Goal: Task Accomplishment & Management: Use online tool/utility

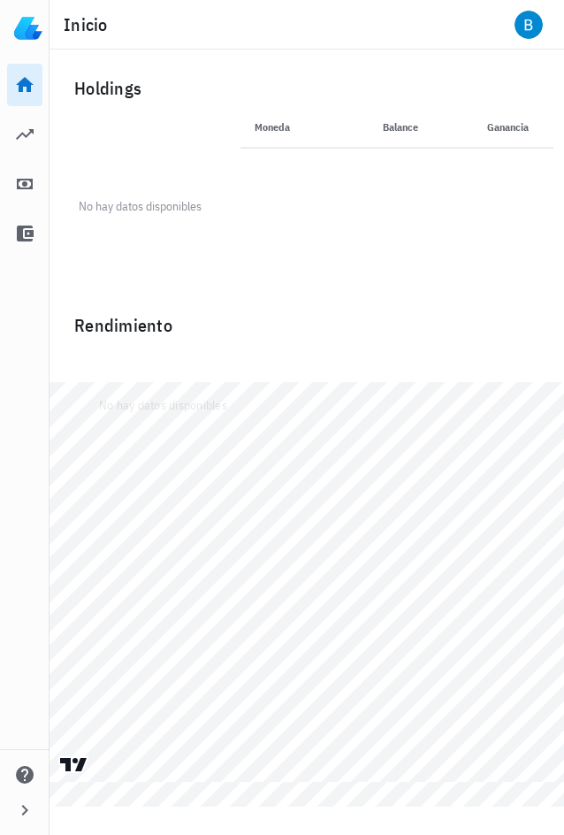
click at [426, 131] on th "Balance" at bounding box center [384, 127] width 96 height 42
click at [411, 133] on th "Balance" at bounding box center [384, 127] width 96 height 42
click at [27, 133] on icon at bounding box center [24, 134] width 21 height 21
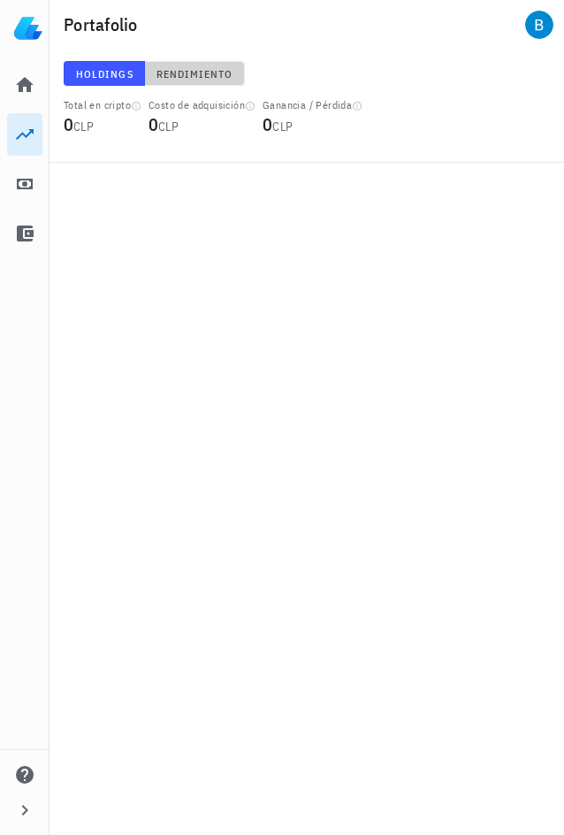
click at [161, 72] on span "Rendimiento" at bounding box center [195, 73] width 78 height 13
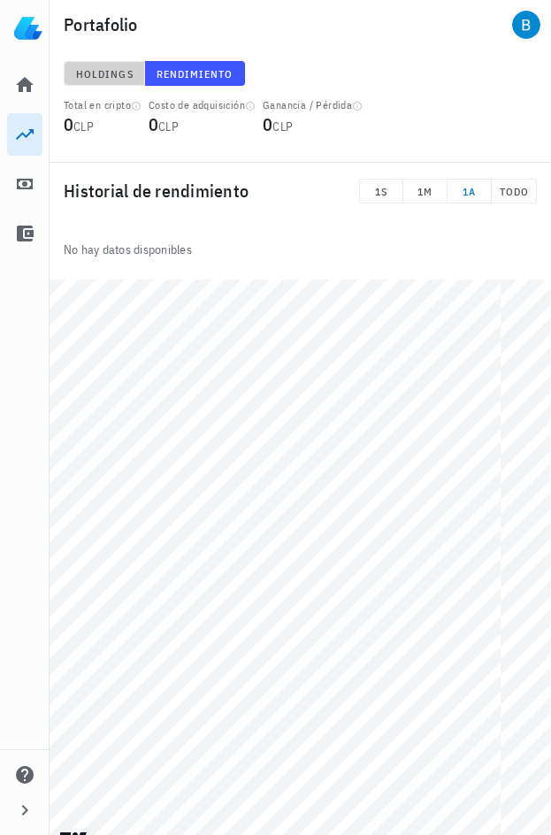
click at [119, 81] on button "Holdings" at bounding box center [104, 73] width 81 height 25
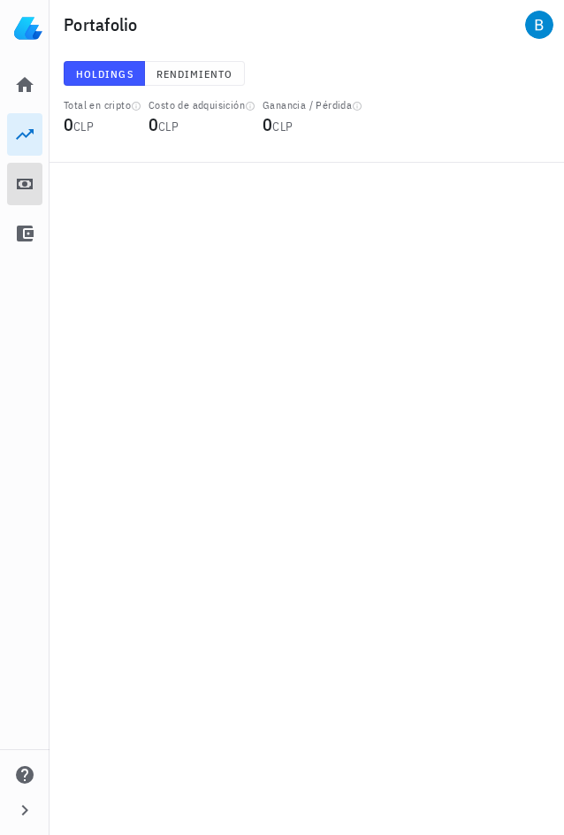
click at [35, 180] on icon at bounding box center [24, 183] width 21 height 21
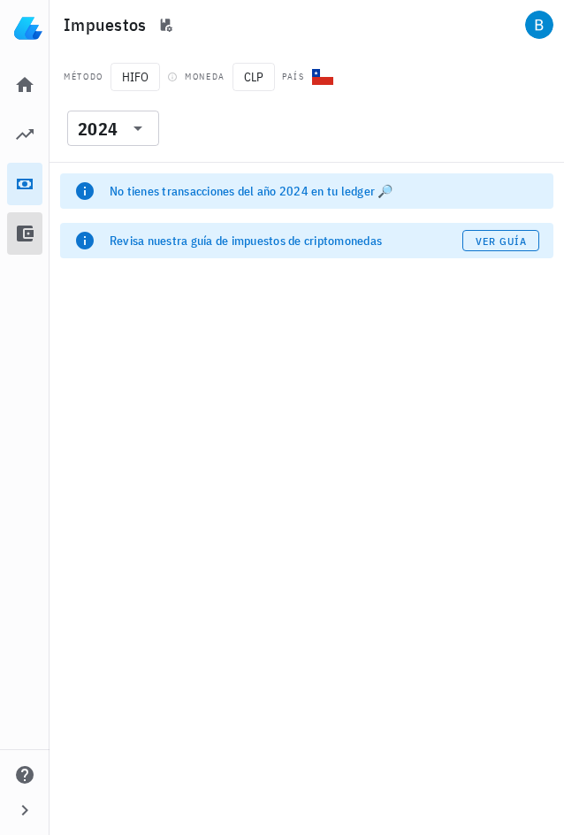
click at [27, 240] on icon at bounding box center [25, 234] width 17 height 16
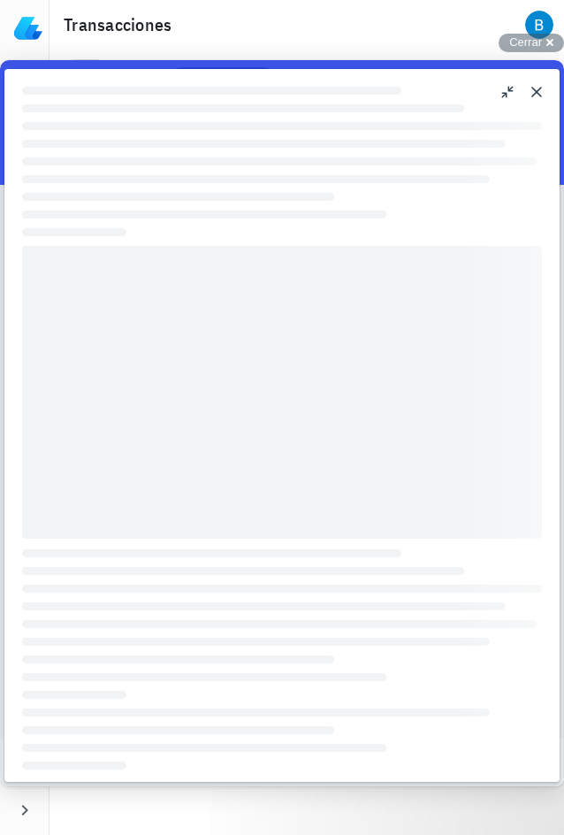
click at [537, 95] on button "Close" at bounding box center [537, 92] width 28 height 28
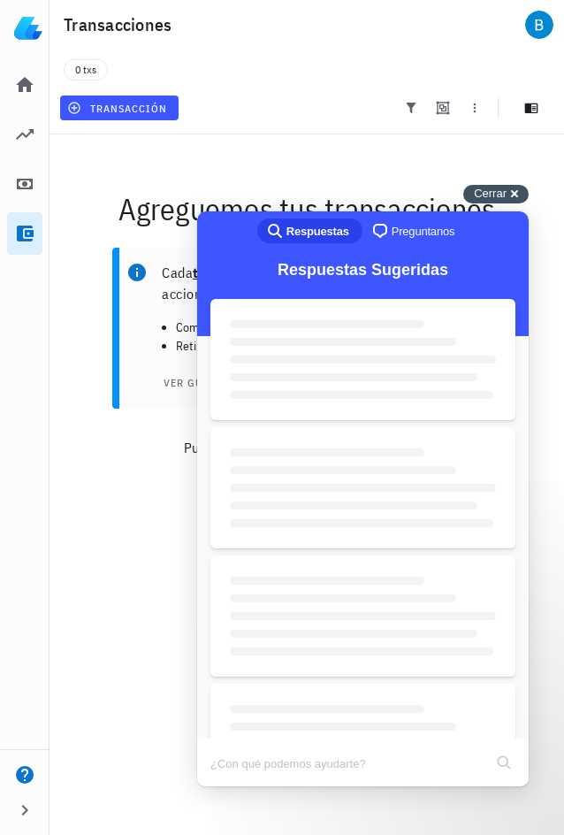
click at [514, 188] on div "Cerrar cross-small" at bounding box center [496, 194] width 65 height 19
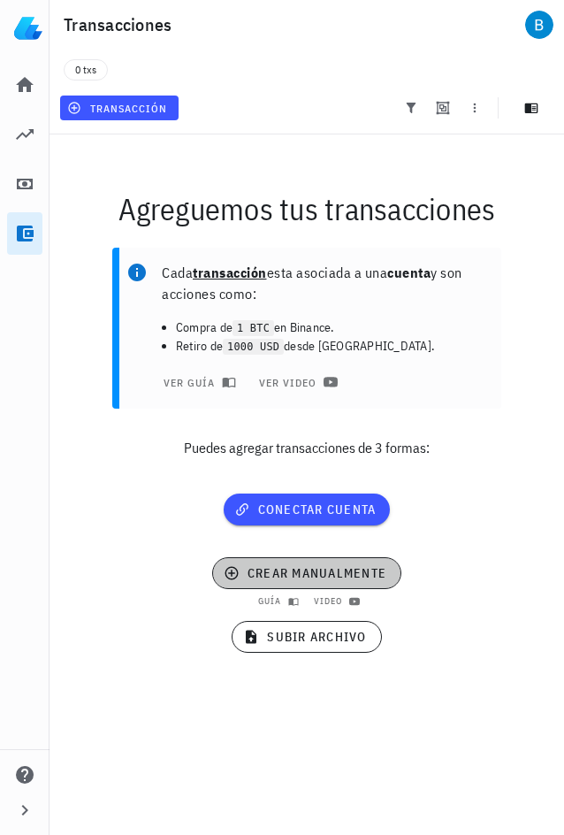
click at [311, 576] on span "crear manualmente" at bounding box center [306, 573] width 159 height 16
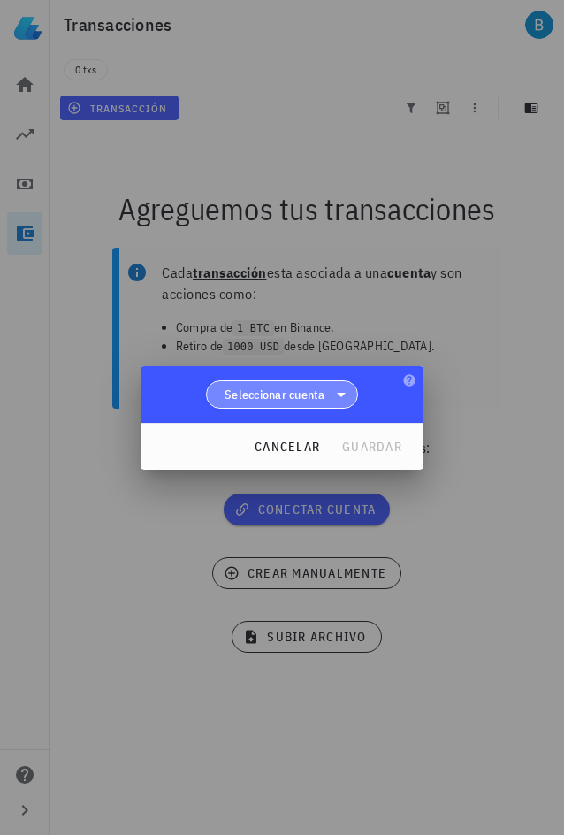
click at [298, 395] on span "Seleccionar cuenta" at bounding box center [275, 395] width 101 height 18
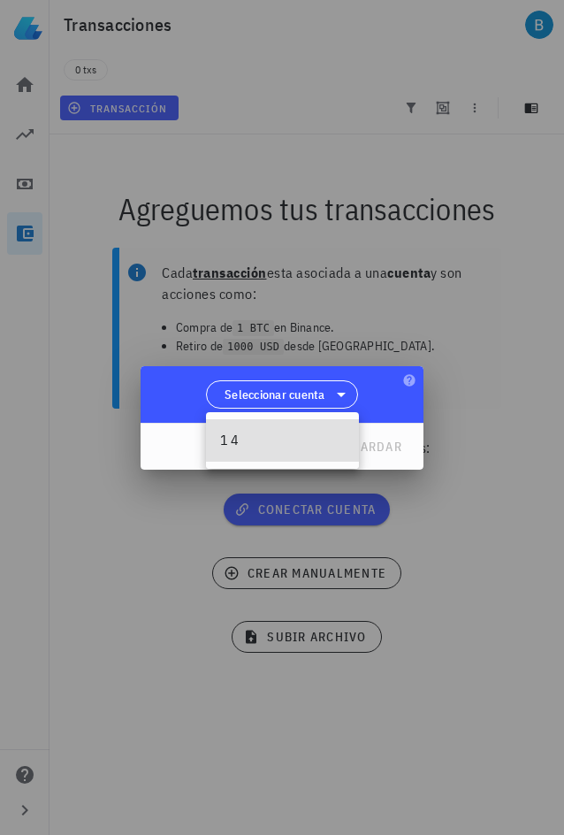
click at [273, 443] on div "1 4" at bounding box center [282, 440] width 125 height 17
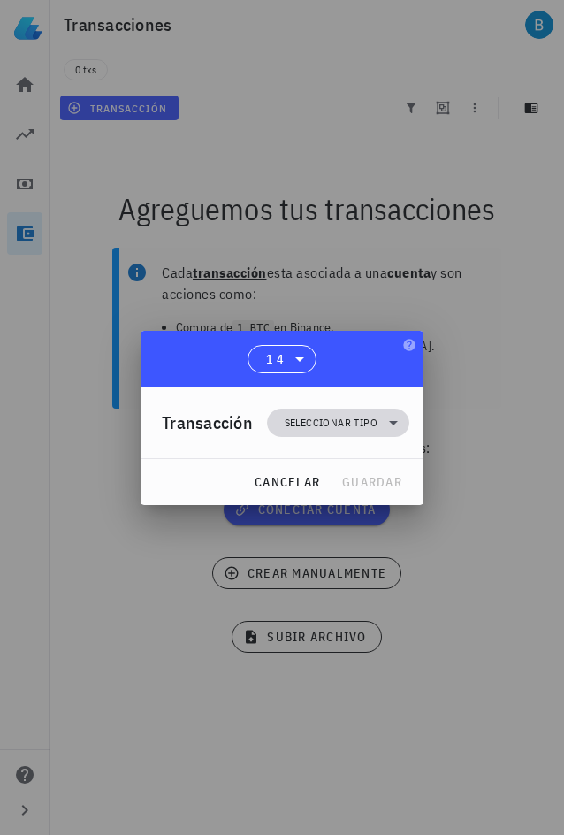
click at [357, 419] on span "Seleccionar tipo" at bounding box center [331, 423] width 93 height 18
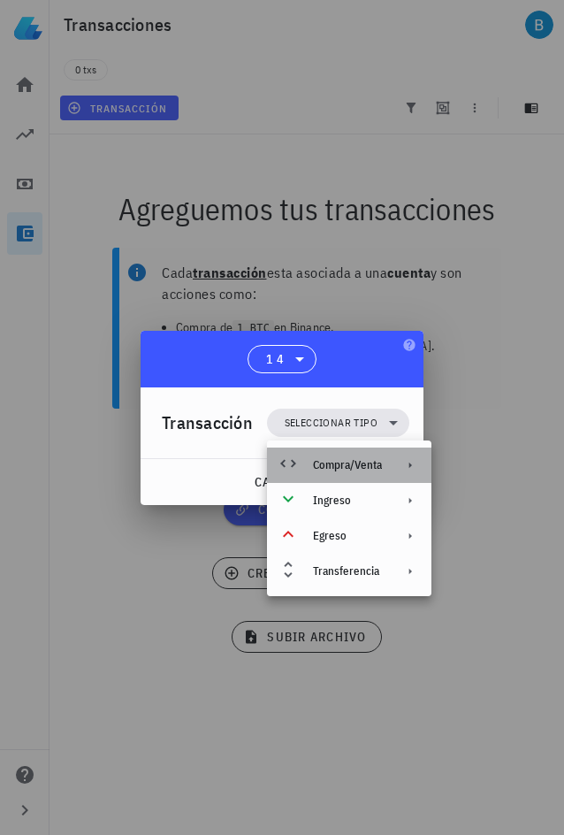
click at [357, 467] on div "Compra/Venta" at bounding box center [347, 465] width 69 height 14
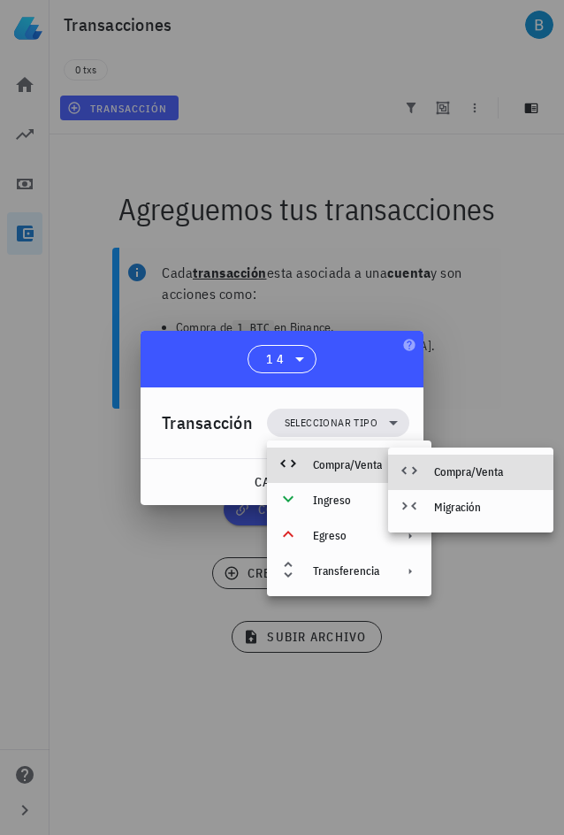
click at [494, 465] on div "Compra/Venta" at bounding box center [486, 472] width 105 height 14
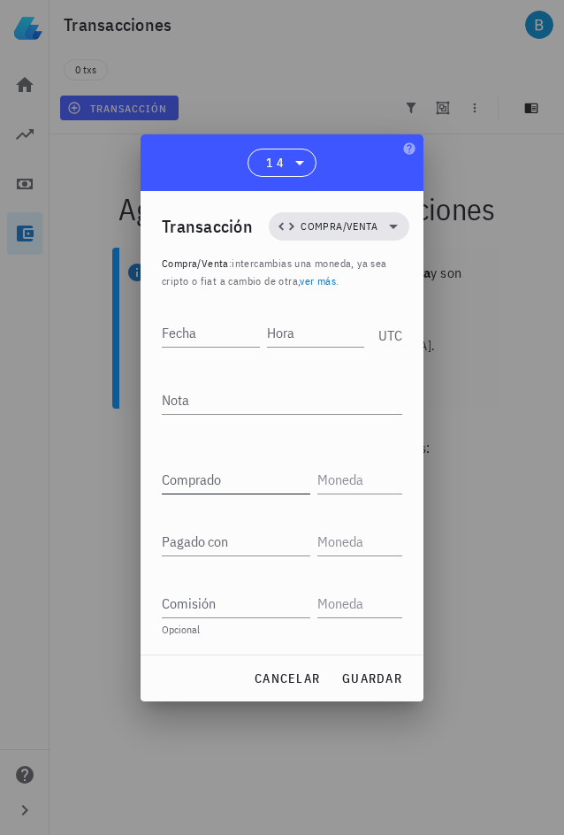
click at [279, 490] on input "Comprado" at bounding box center [236, 479] width 149 height 28
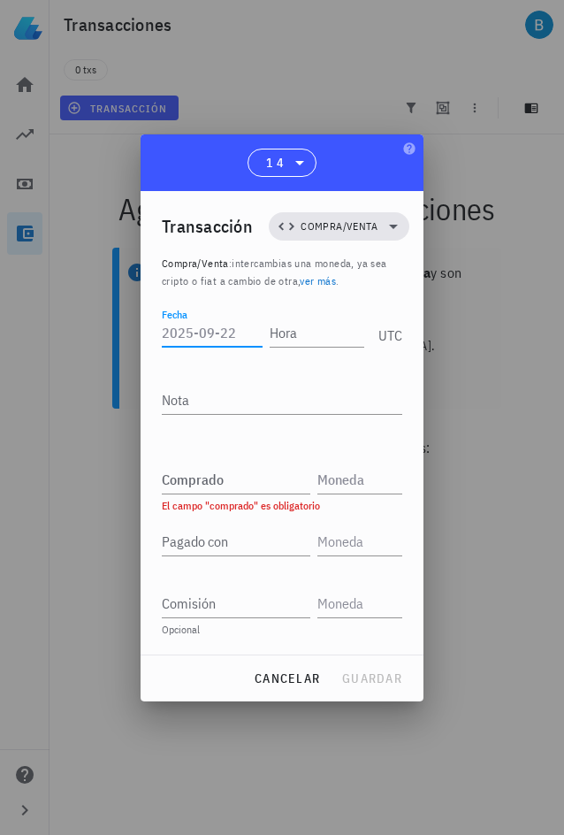
click at [188, 329] on input "Fecha" at bounding box center [212, 333] width 101 height 28
click at [234, 481] on input "Comprado" at bounding box center [236, 479] width 149 height 28
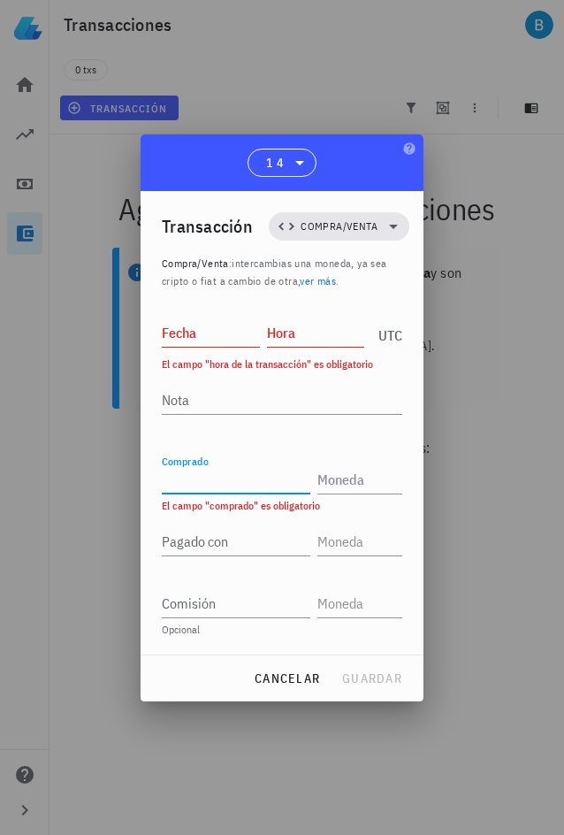
click at [471, 199] on div at bounding box center [282, 417] width 564 height 835
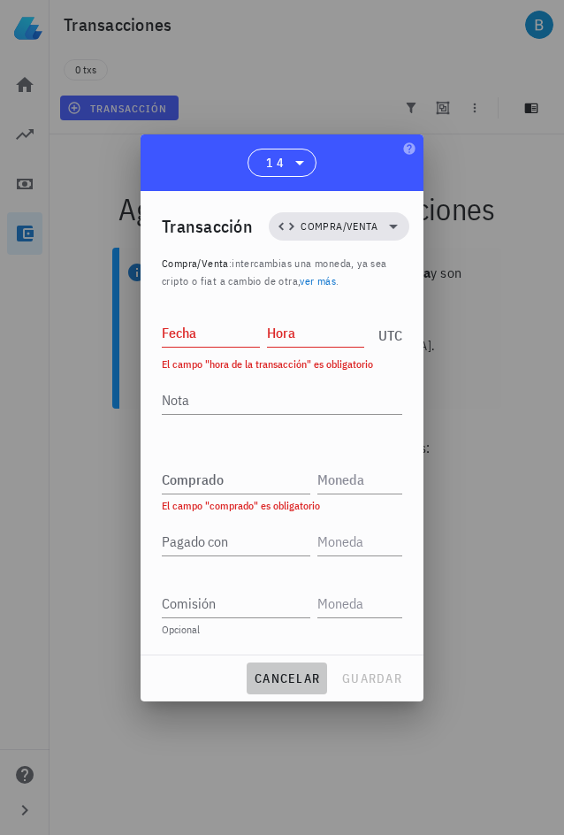
click at [306, 681] on span "cancelar" at bounding box center [287, 679] width 66 height 16
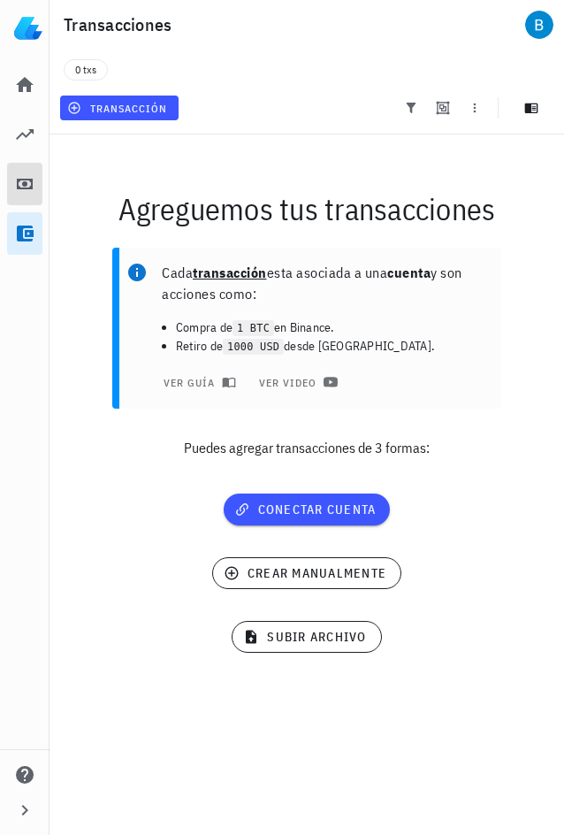
click at [27, 192] on icon at bounding box center [24, 183] width 21 height 21
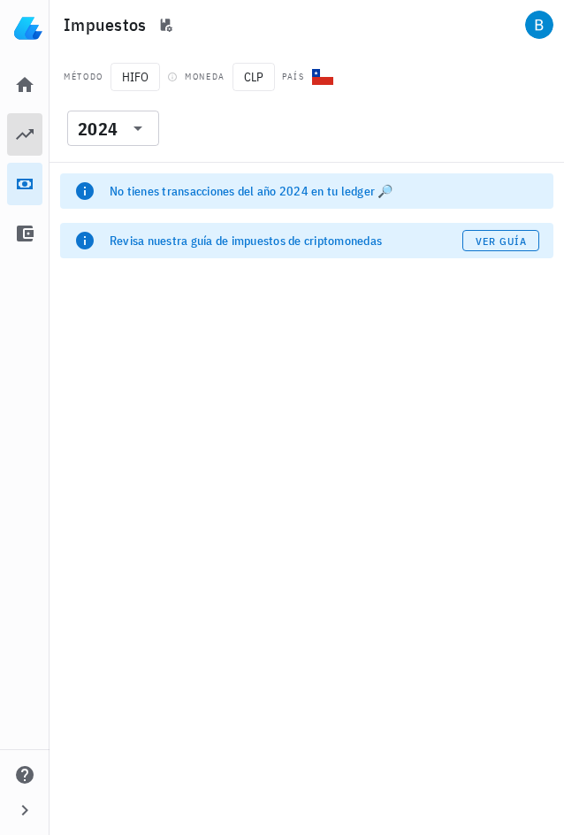
click at [27, 127] on icon at bounding box center [24, 134] width 21 height 21
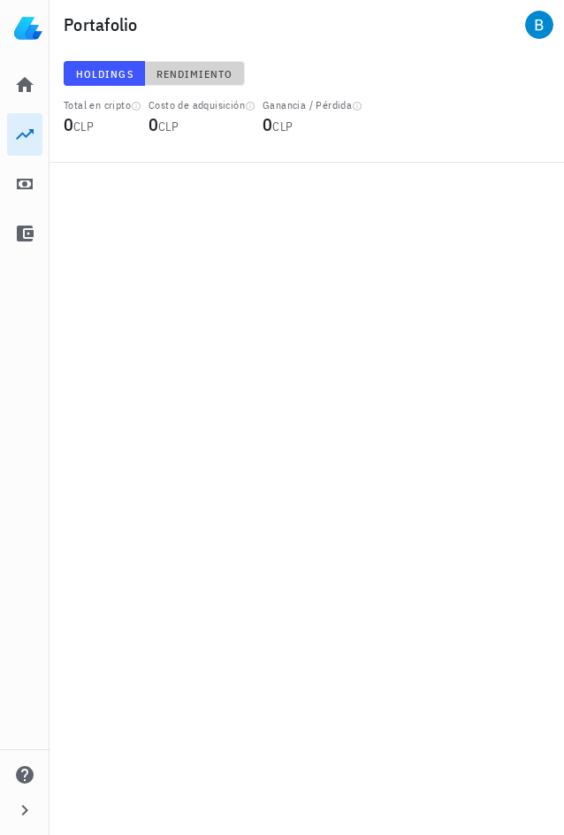
click at [209, 73] on span "Rendimiento" at bounding box center [195, 73] width 78 height 13
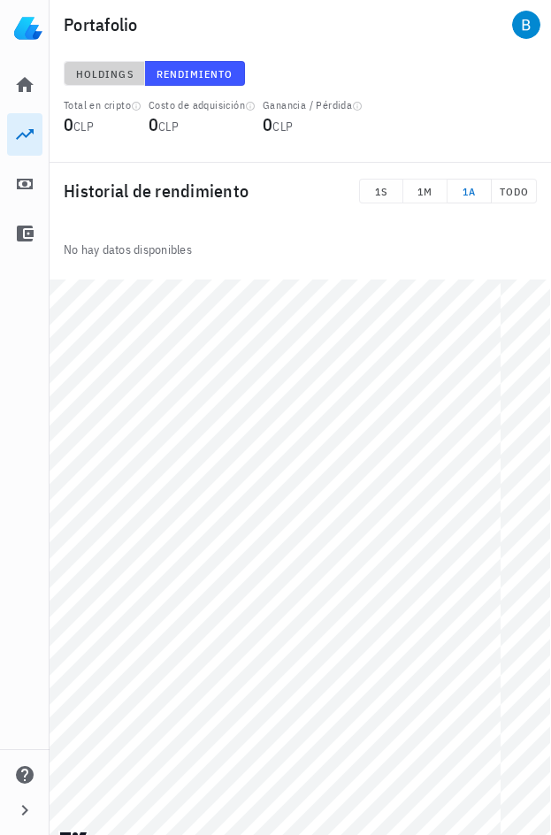
click at [120, 75] on span "Holdings" at bounding box center [104, 73] width 58 height 13
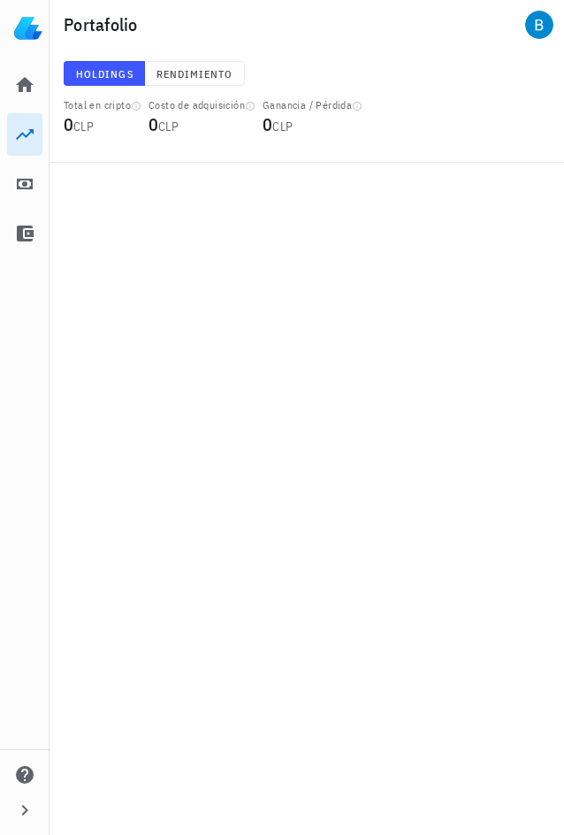
drag, startPoint x: 151, startPoint y: 243, endPoint x: 127, endPoint y: 209, distance: 42.5
click at [127, 209] on div "Brian 0 CLP Inicio Portafolio Impuestos Transacciones Soporte Portafolio Holdin…" at bounding box center [282, 417] width 564 height 835
click at [23, 87] on icon at bounding box center [25, 84] width 18 height 15
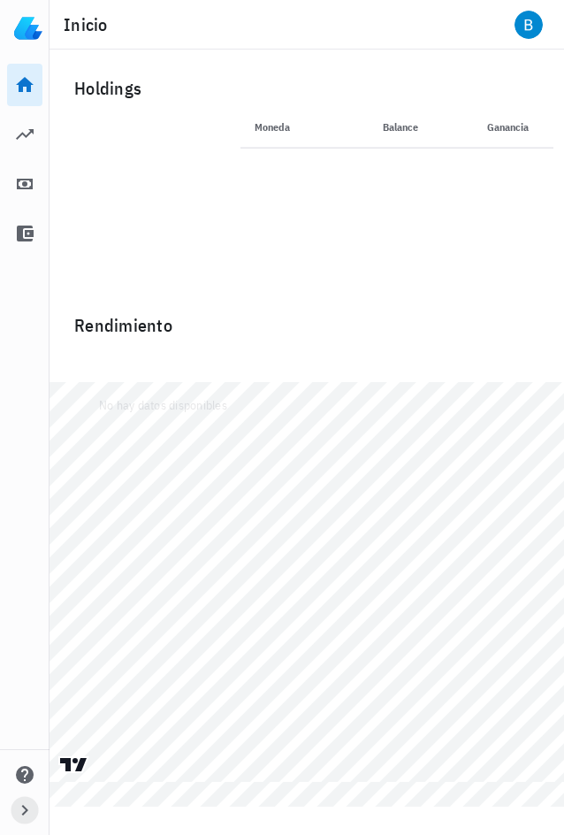
click at [29, 817] on icon "button" at bounding box center [24, 810] width 21 height 21
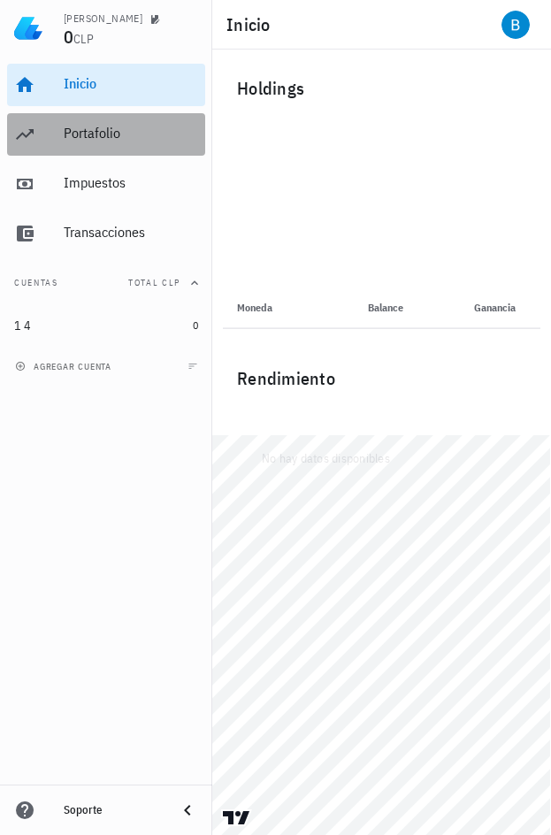
click at [96, 124] on div "Portafolio" at bounding box center [131, 134] width 134 height 40
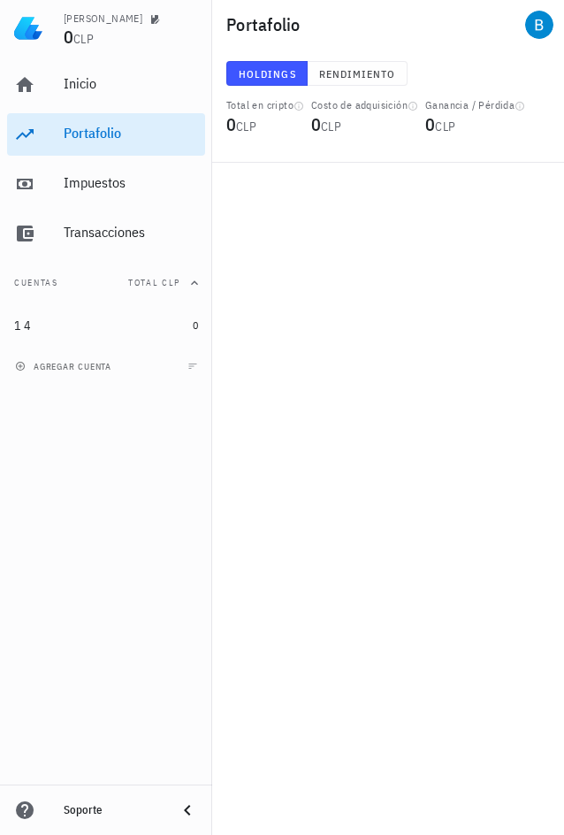
click at [381, 267] on div "Brian 0 CLP Inicio Portafolio Impuestos Transacciones Cuentas Total CLP 1 4 0 a…" at bounding box center [282, 417] width 564 height 835
click at [180, 809] on icon at bounding box center [187, 810] width 21 height 21
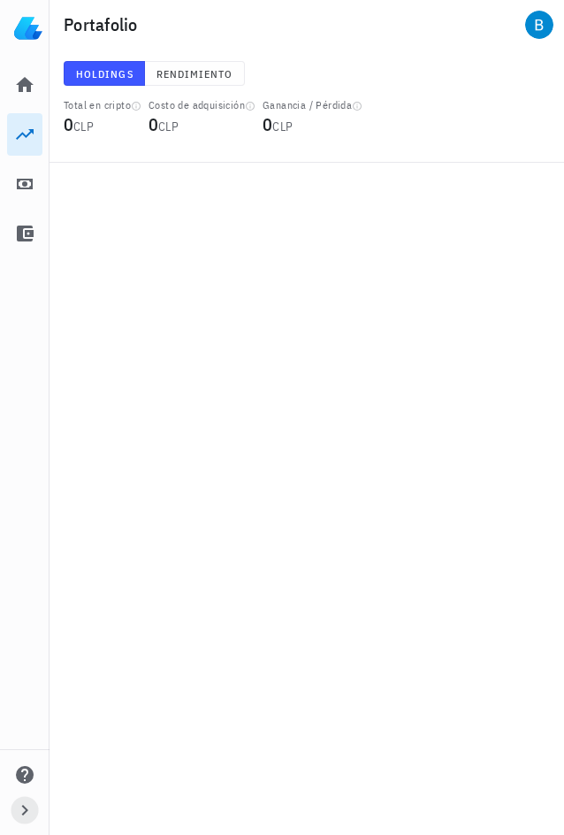
click at [32, 805] on icon "button" at bounding box center [24, 810] width 21 height 21
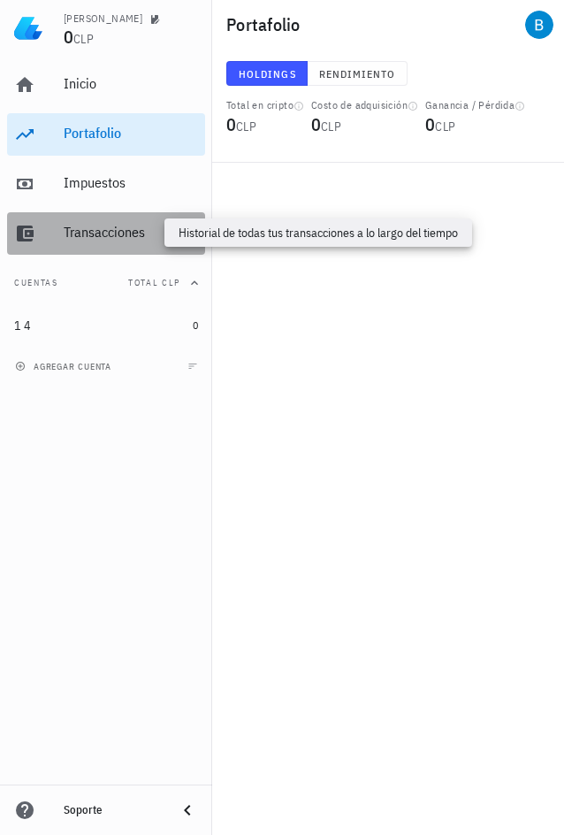
click at [101, 238] on div "Transacciones" at bounding box center [131, 232] width 134 height 17
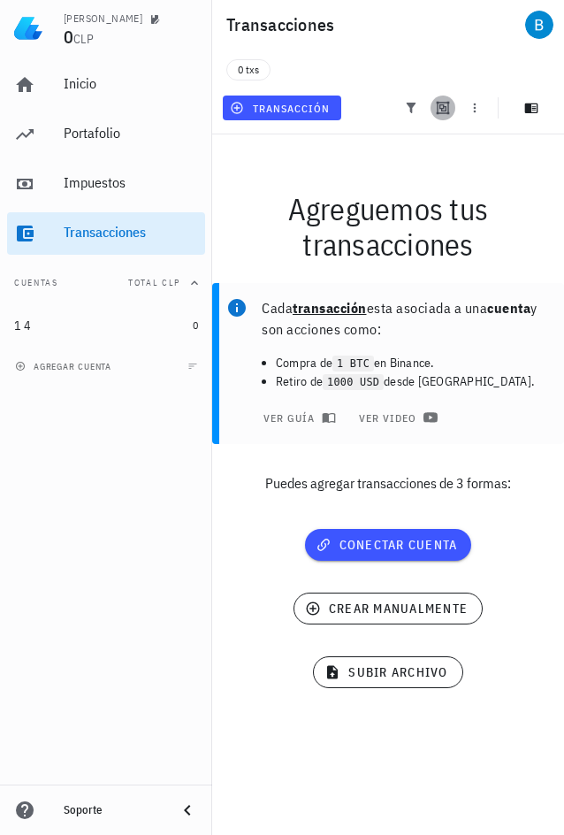
click at [444, 108] on icon "button" at bounding box center [443, 108] width 13 height 13
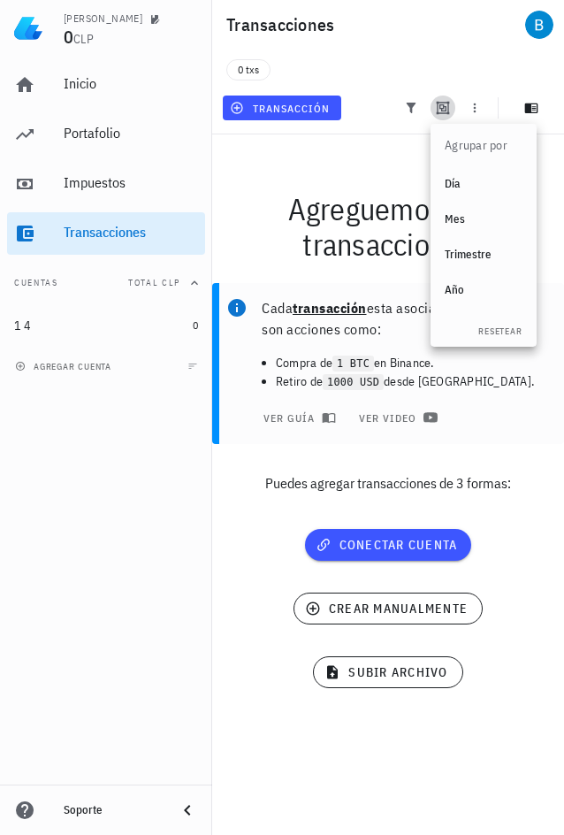
click at [446, 111] on icon "button" at bounding box center [443, 108] width 13 height 13
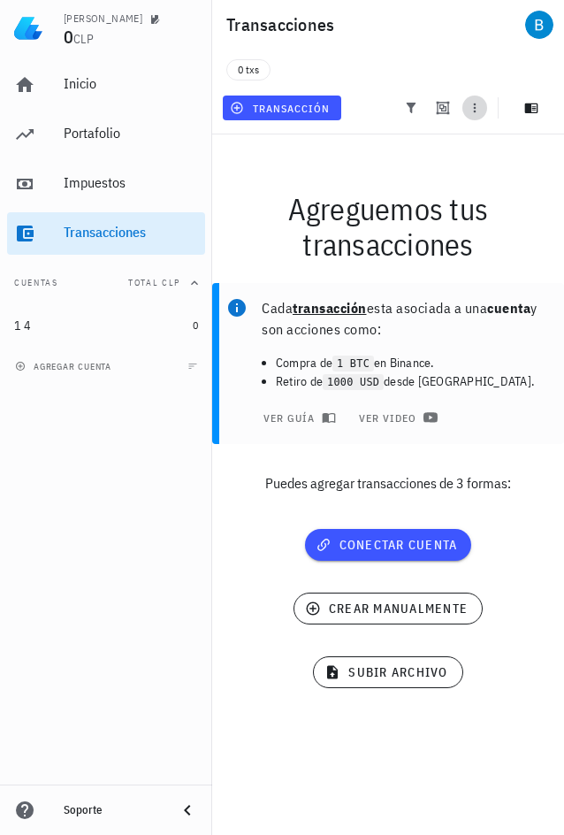
click at [473, 109] on icon "button" at bounding box center [475, 108] width 14 height 14
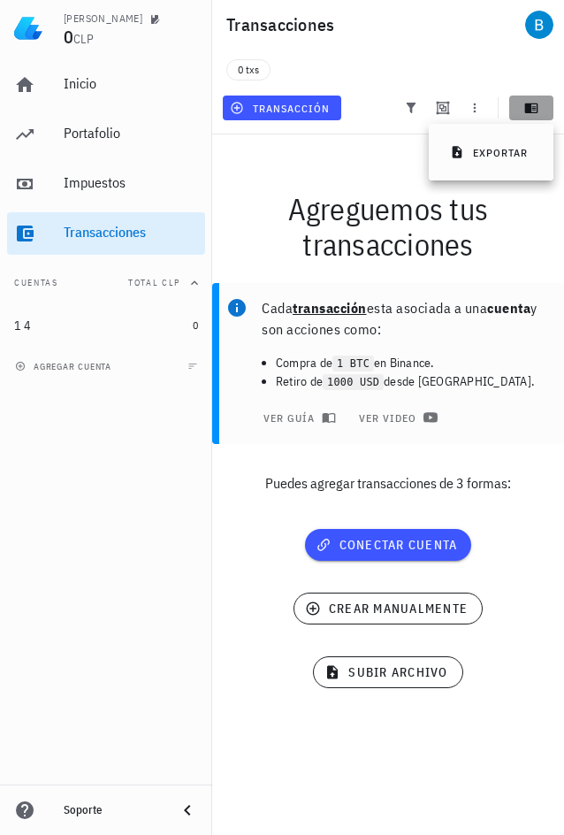
click at [528, 107] on icon "button" at bounding box center [532, 109] width 13 height 10
click at [524, 112] on span "button" at bounding box center [532, 108] width 44 height 14
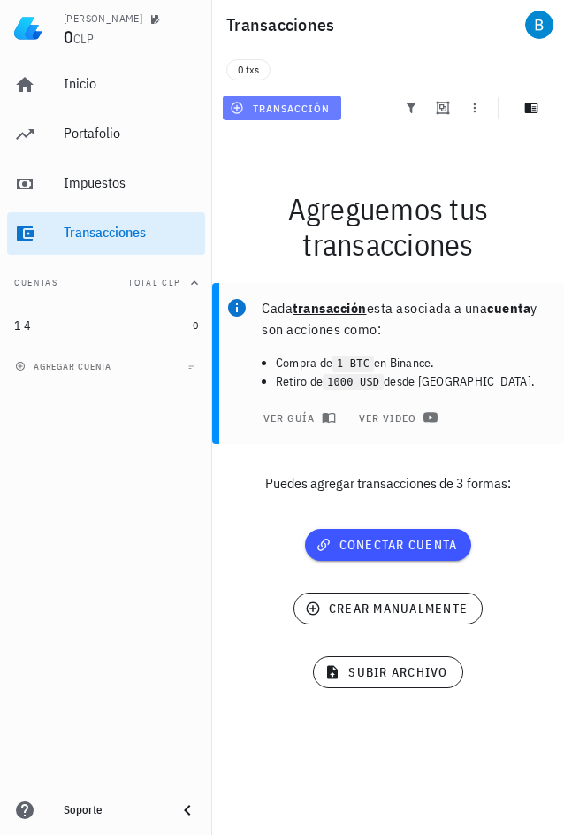
click at [257, 102] on span "transacción" at bounding box center [282, 108] width 96 height 14
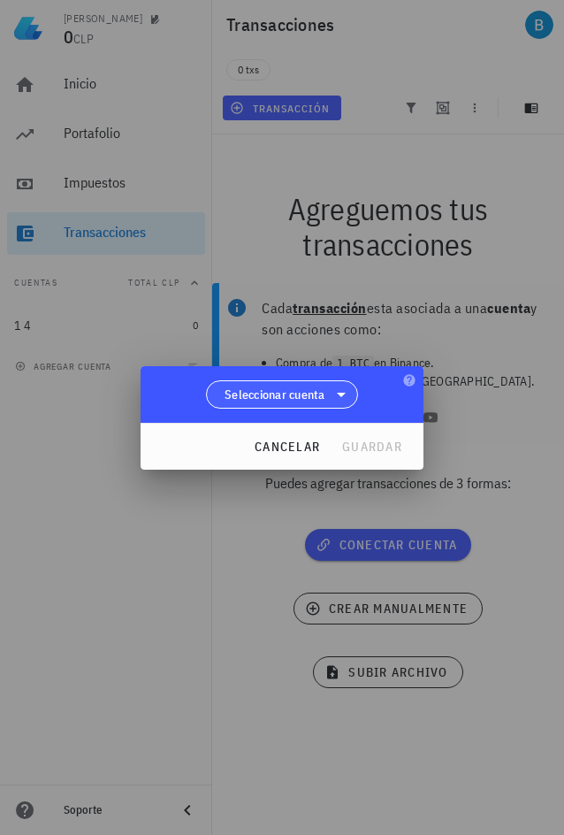
click at [324, 387] on span "Seleccionar cuenta" at bounding box center [275, 395] width 101 height 18
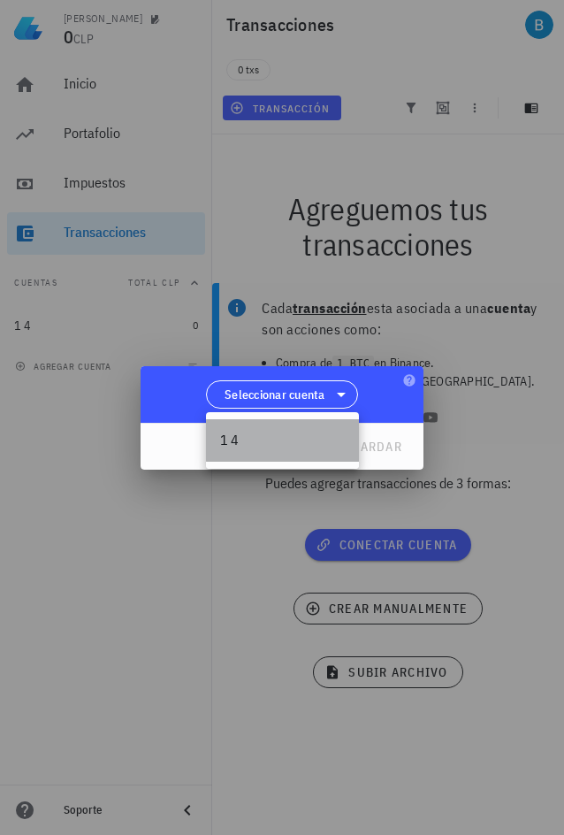
click at [235, 458] on div "1 4" at bounding box center [282, 440] width 153 height 42
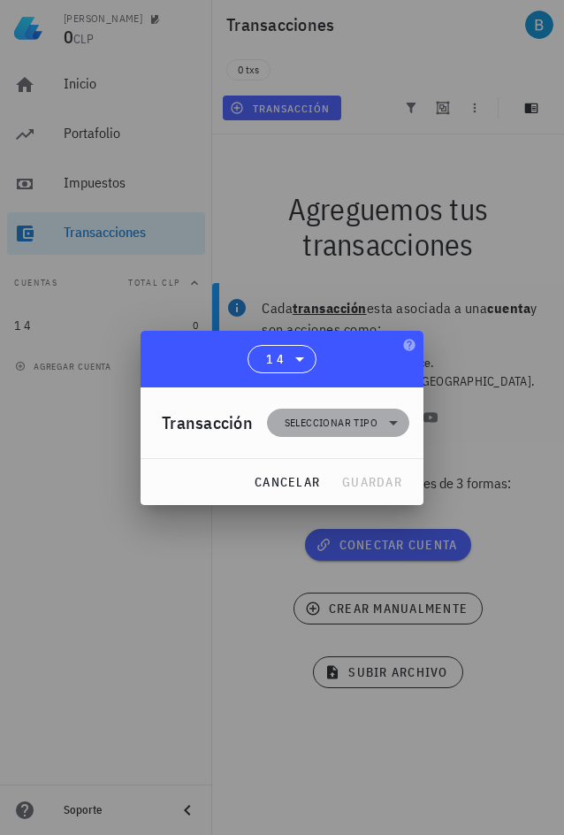
click at [340, 414] on span "Seleccionar tipo" at bounding box center [331, 423] width 93 height 18
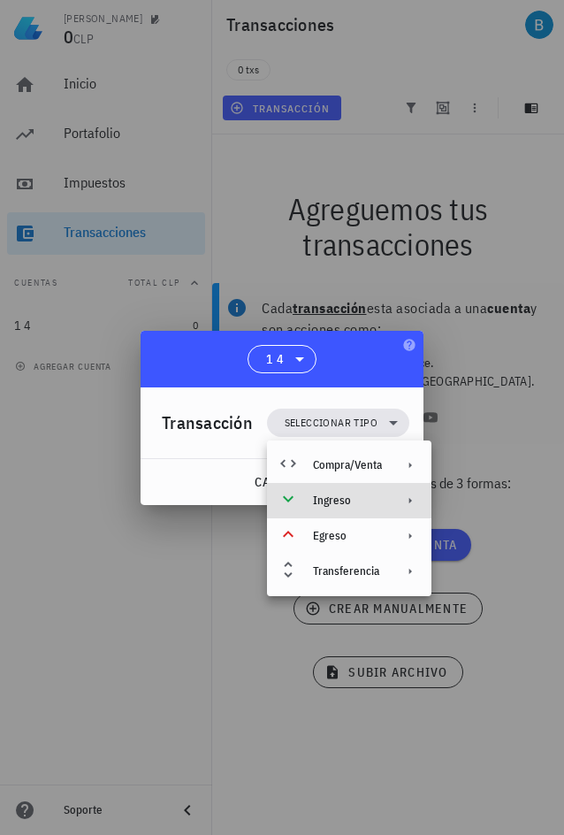
click at [329, 503] on div "Ingreso" at bounding box center [347, 501] width 69 height 14
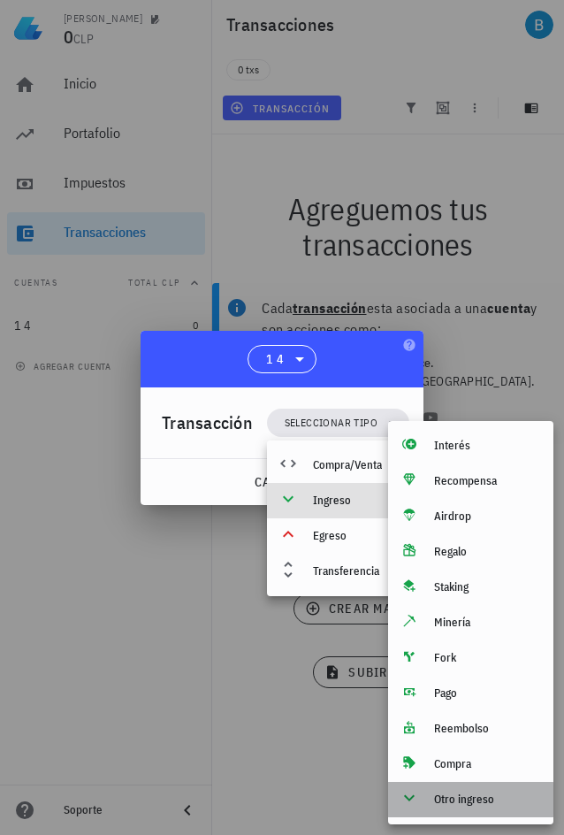
click at [452, 810] on div "Otro ingreso" at bounding box center [470, 799] width 165 height 35
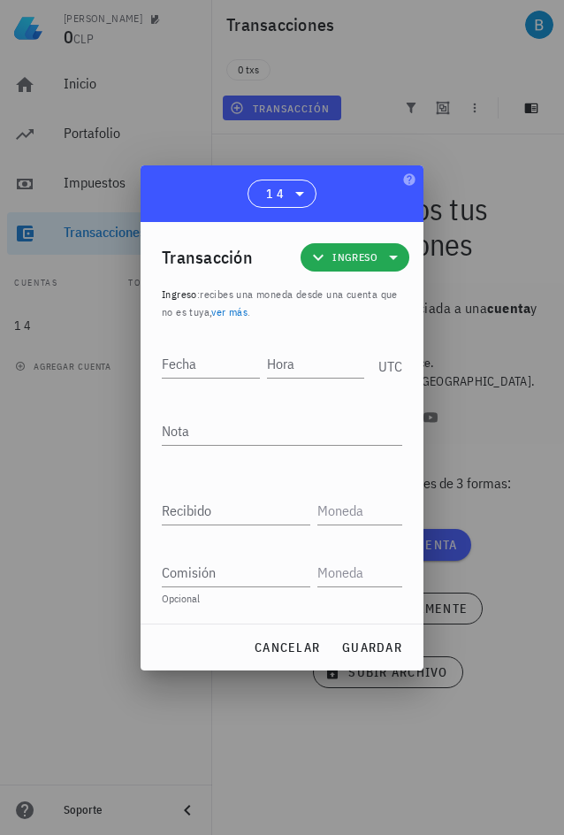
click at [349, 246] on span "Ingreso" at bounding box center [355, 257] width 88 height 28
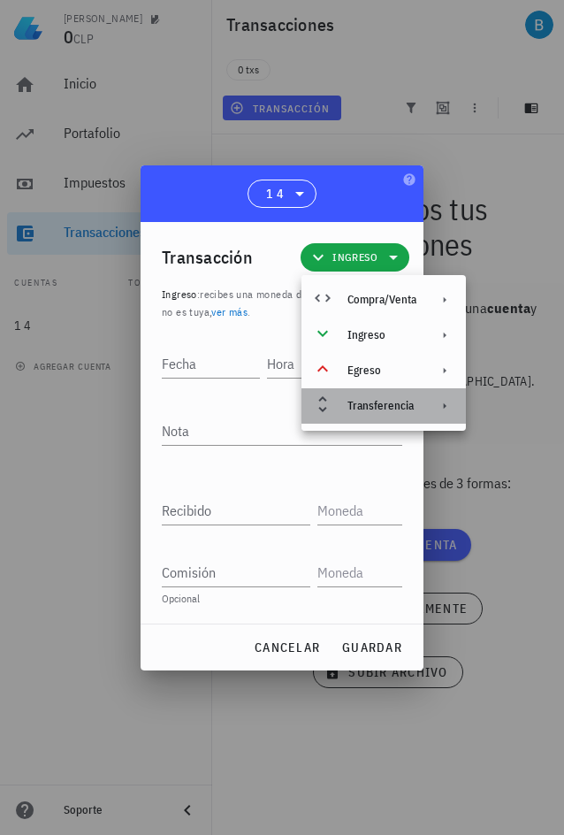
click at [373, 403] on div "Transferencia" at bounding box center [382, 406] width 69 height 14
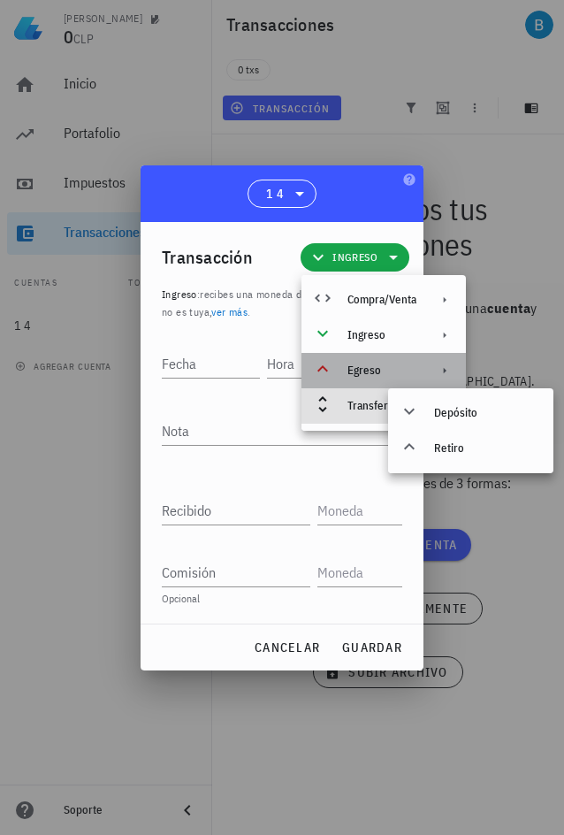
click at [376, 368] on div "Egreso" at bounding box center [382, 371] width 69 height 14
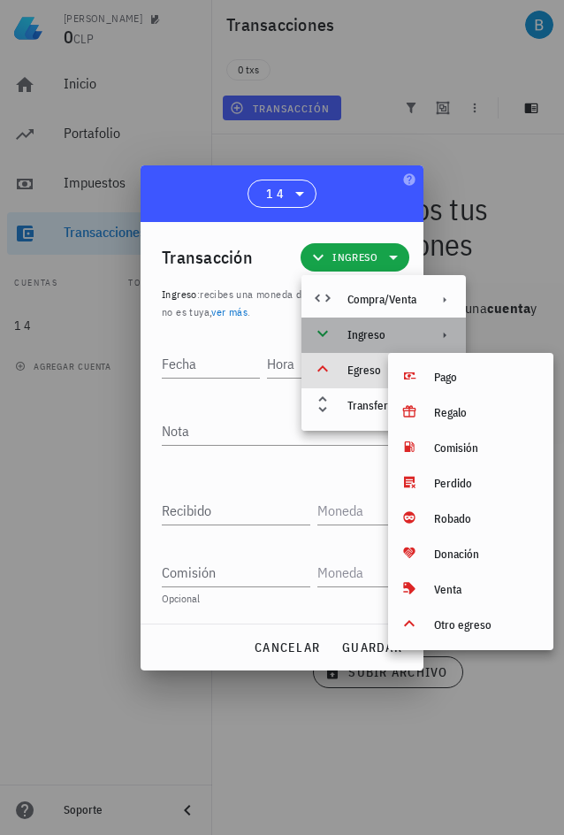
click at [381, 328] on div "Ingreso" at bounding box center [382, 335] width 69 height 14
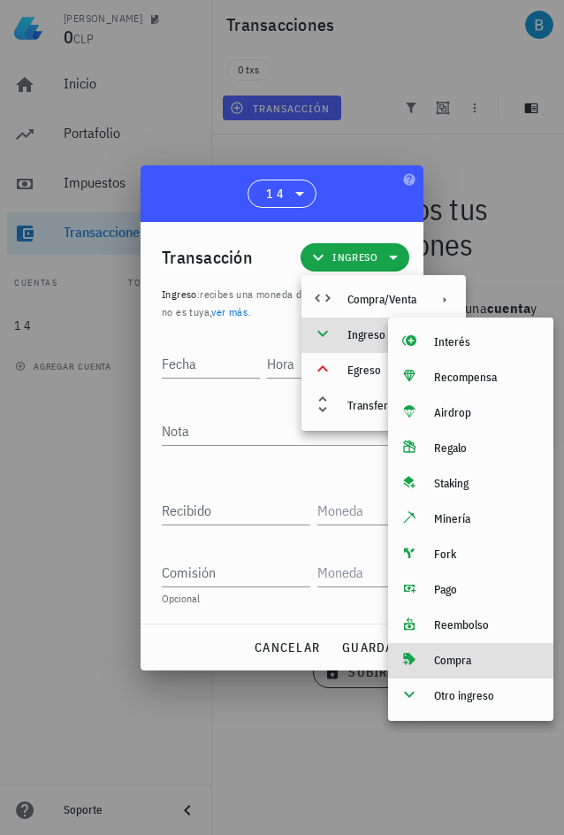
click at [472, 658] on div "Compra" at bounding box center [486, 661] width 105 height 14
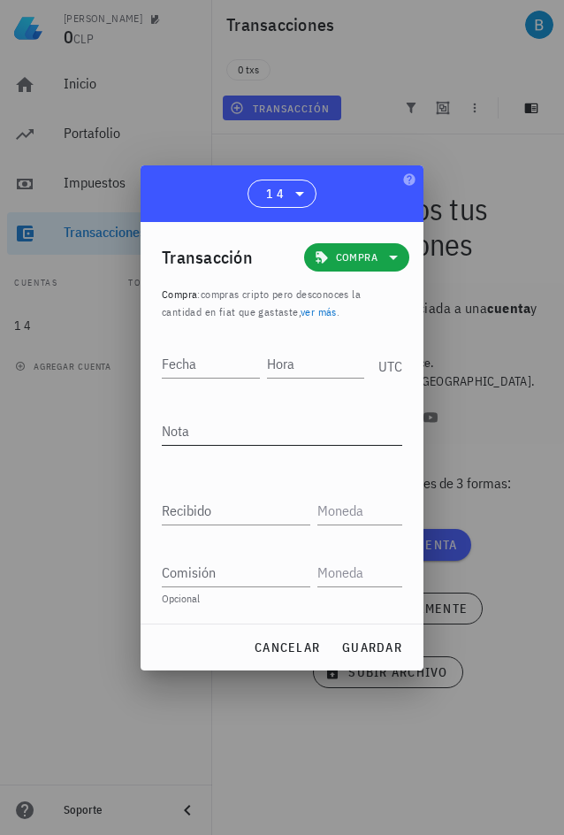
click at [240, 445] on div "Nota" at bounding box center [282, 431] width 241 height 28
click at [211, 372] on input "Fecha" at bounding box center [211, 363] width 98 height 28
click at [241, 513] on input "Recibido" at bounding box center [236, 510] width 149 height 28
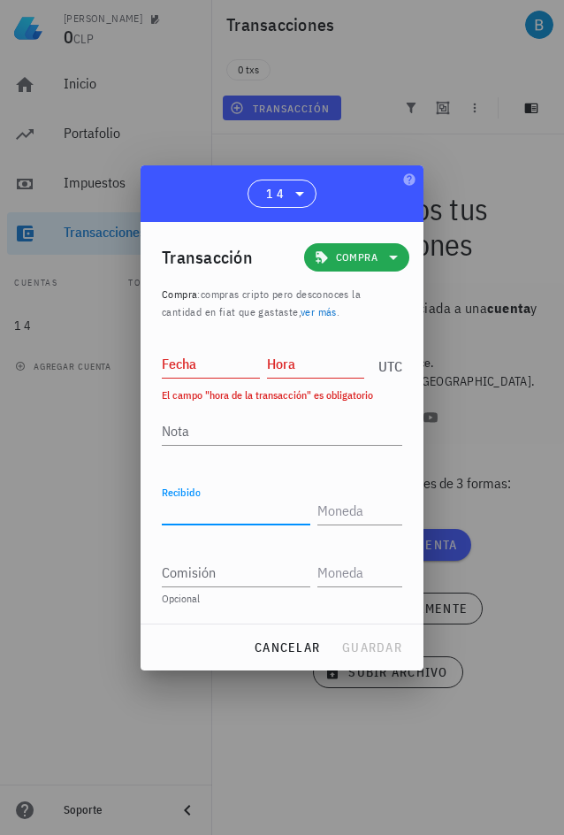
click at [353, 254] on span "Compra" at bounding box center [357, 258] width 42 height 18
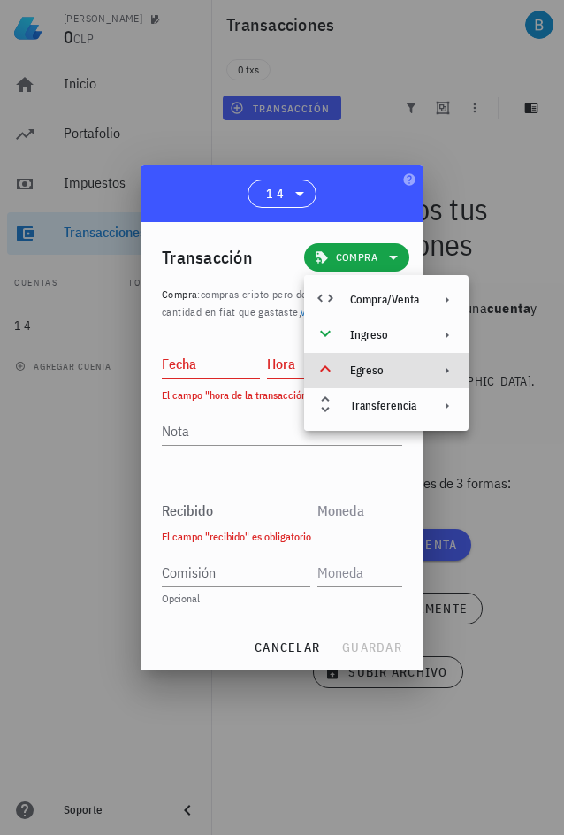
click at [408, 369] on div "Egreso" at bounding box center [384, 371] width 69 height 14
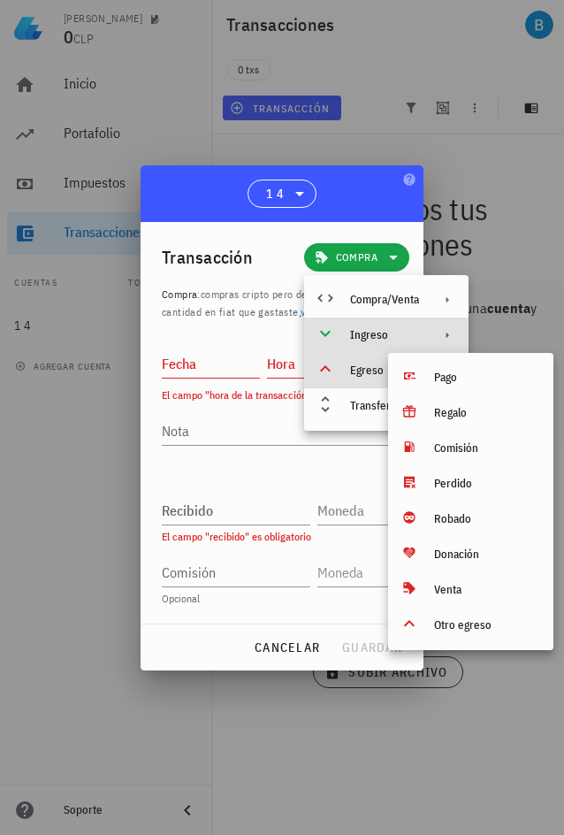
click at [372, 337] on div "Ingreso" at bounding box center [384, 335] width 69 height 14
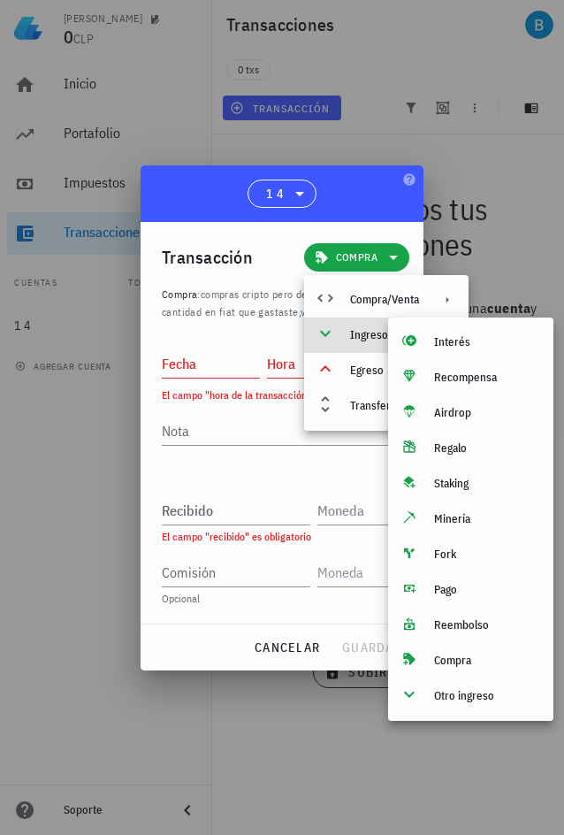
click at [251, 311] on span "compras cripto pero desconoces la cantidad en fiat que gastaste, ver más ." at bounding box center [261, 303] width 199 height 31
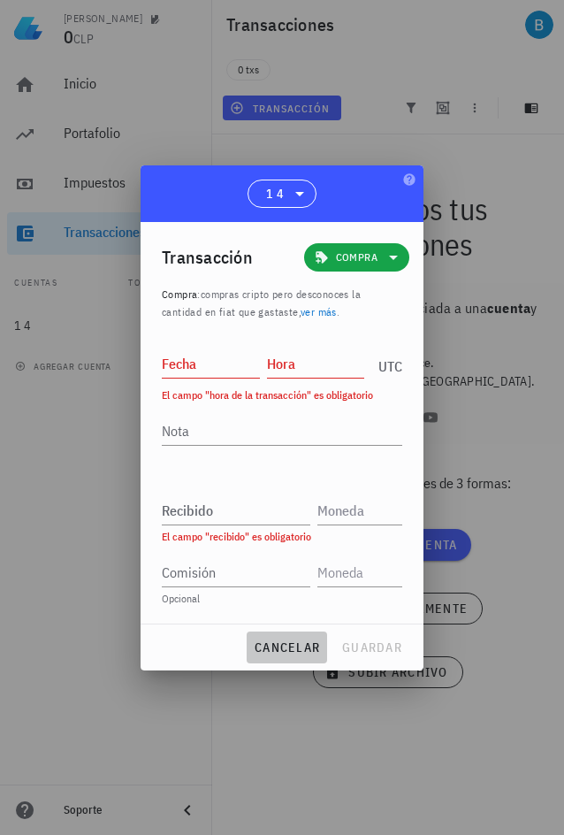
click at [269, 659] on button "cancelar" at bounding box center [287, 648] width 81 height 32
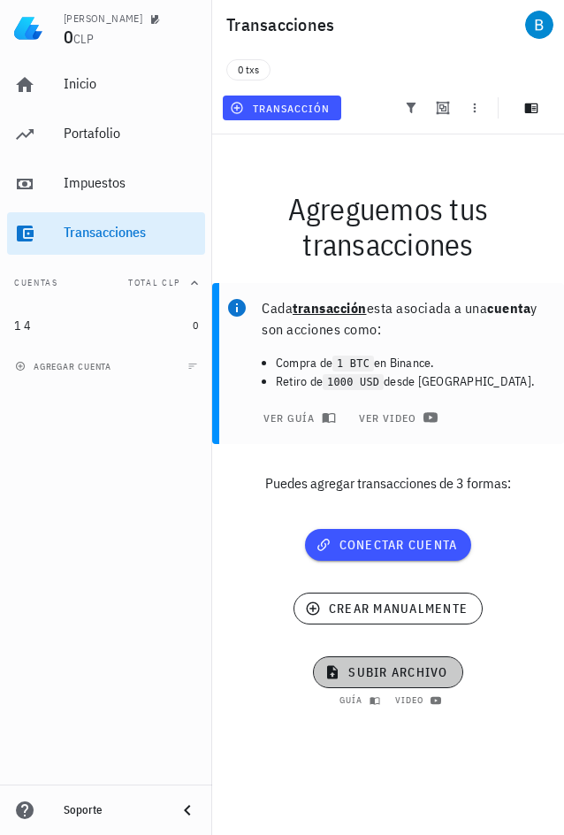
click at [411, 680] on span "subir archivo" at bounding box center [387, 672] width 119 height 16
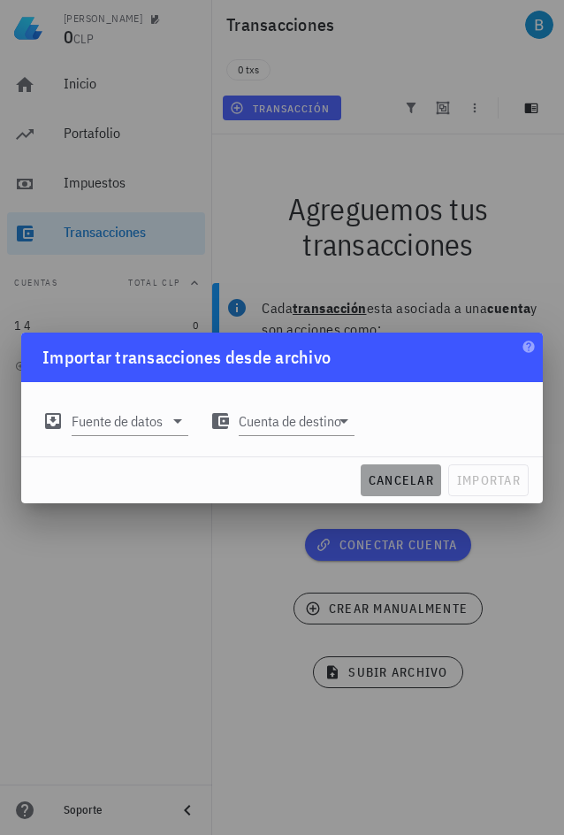
click at [383, 486] on span "cancelar" at bounding box center [401, 480] width 66 height 16
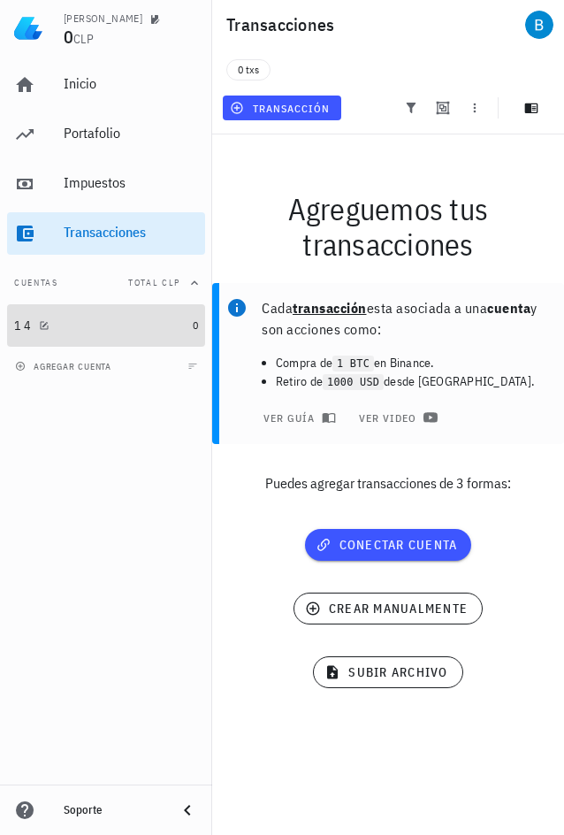
click at [157, 320] on div "1 4" at bounding box center [100, 326] width 172 height 17
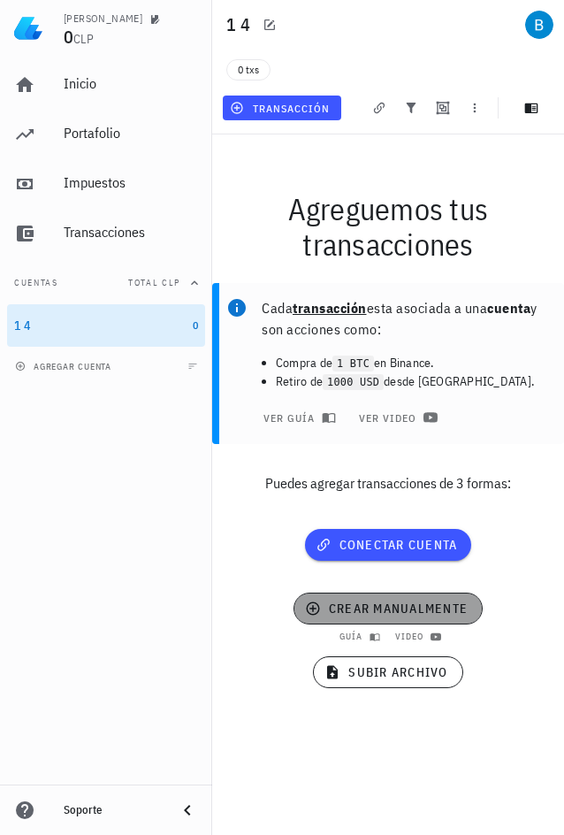
click at [422, 616] on span "crear manualmente" at bounding box center [388, 609] width 159 height 16
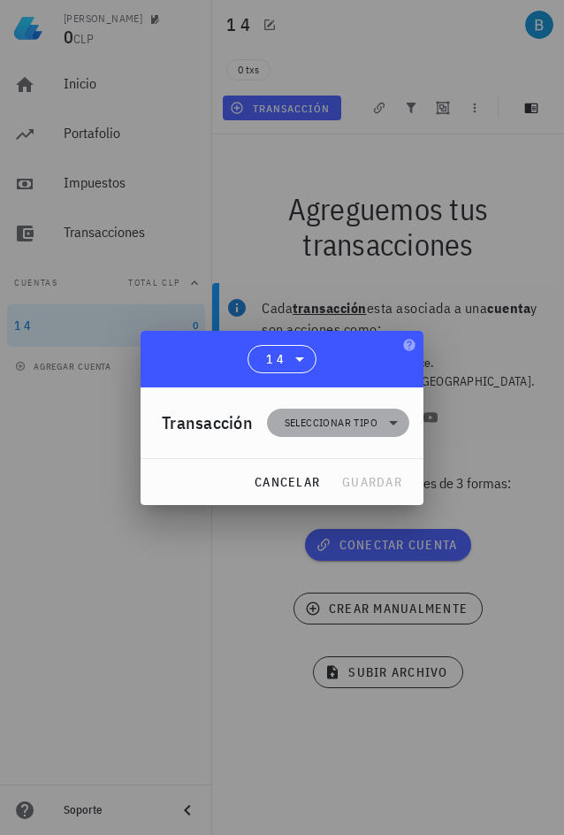
click at [323, 417] on span "Seleccionar tipo" at bounding box center [331, 423] width 93 height 18
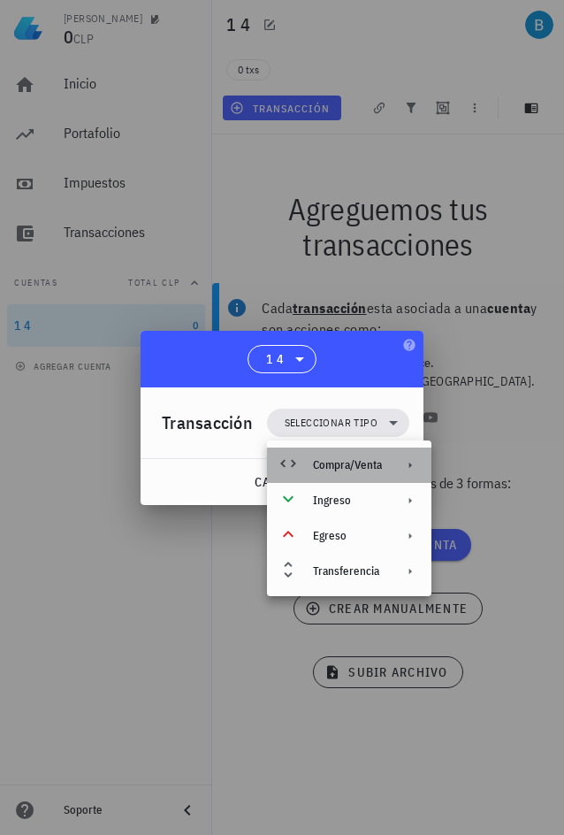
click at [335, 472] on div "Compra/Venta" at bounding box center [347, 465] width 69 height 14
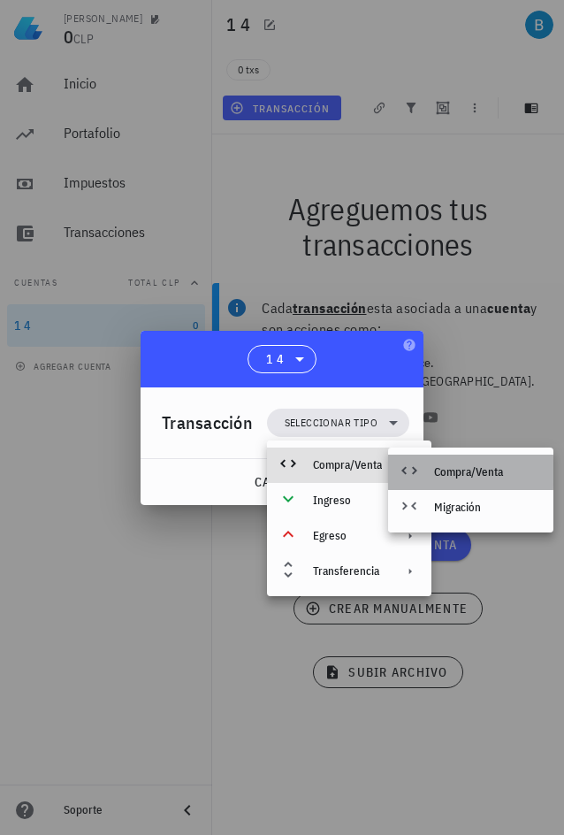
click at [470, 476] on div "Compra/Venta" at bounding box center [486, 472] width 105 height 14
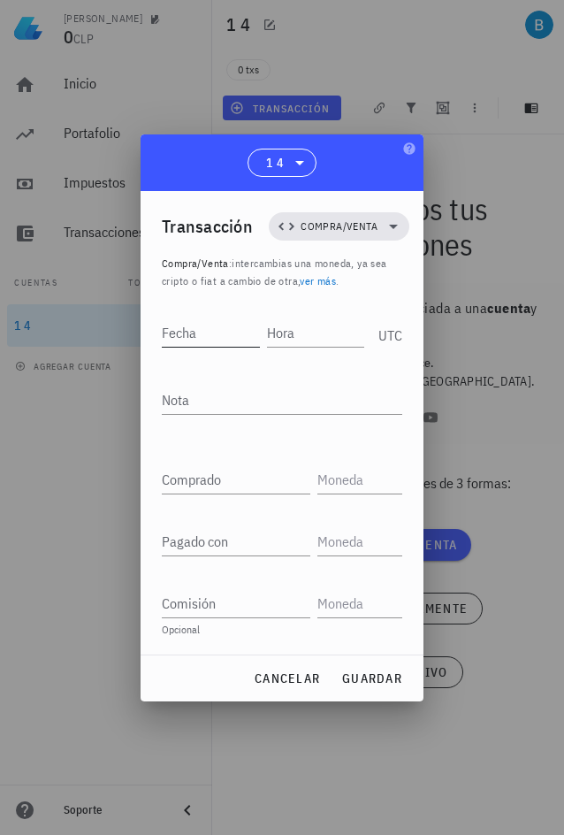
click at [214, 338] on input "Fecha" at bounding box center [211, 333] width 98 height 28
